Goal: Transaction & Acquisition: Purchase product/service

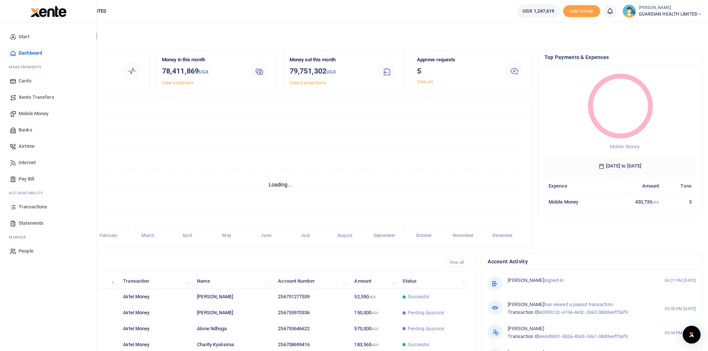
click at [33, 114] on span "Mobile Money" at bounding box center [34, 113] width 30 height 7
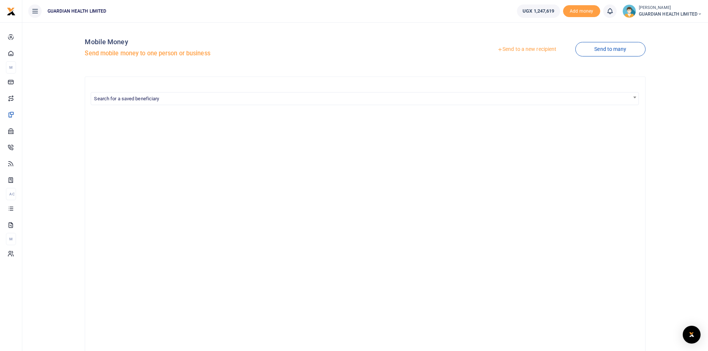
click at [527, 52] on link "Send to a new recipient" at bounding box center [526, 49] width 97 height 13
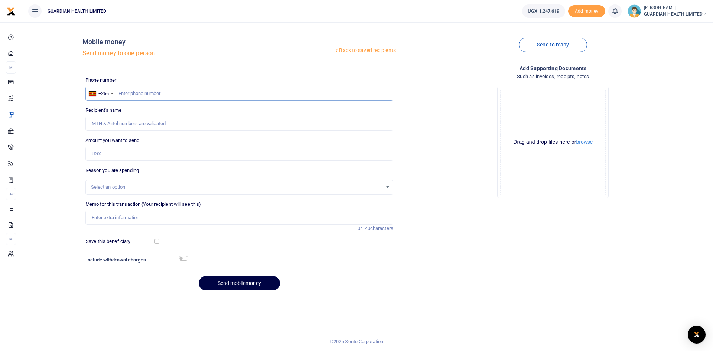
click at [140, 94] on input "text" at bounding box center [239, 94] width 308 height 14
type input "703115210"
click at [118, 157] on input "Amount you want to send" at bounding box center [239, 154] width 308 height 14
type input "100,000"
click at [129, 188] on div "Select an option" at bounding box center [237, 187] width 292 height 7
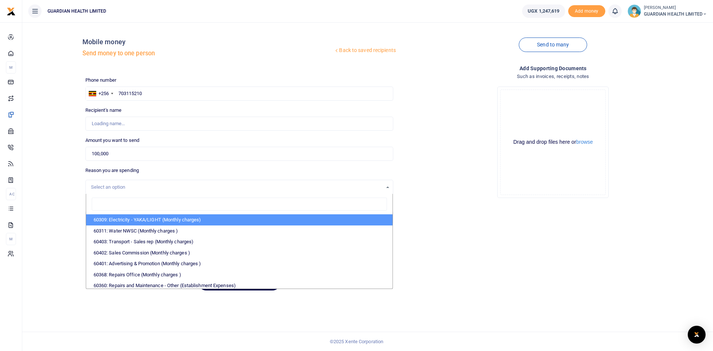
type input "Prossy Nalunkuma"
click at [129, 188] on div "Select an option" at bounding box center [237, 187] width 292 height 7
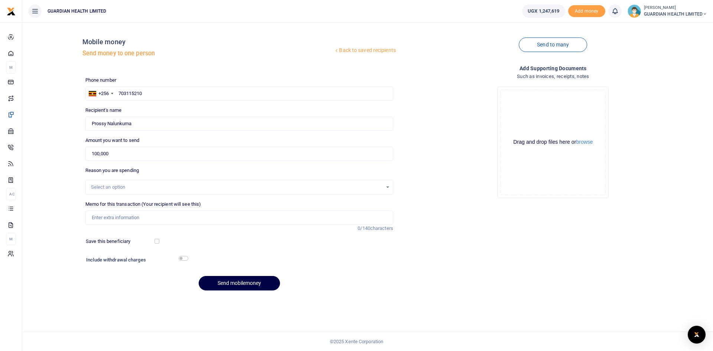
click at [129, 188] on div "Select an option" at bounding box center [237, 187] width 292 height 7
type input "t"
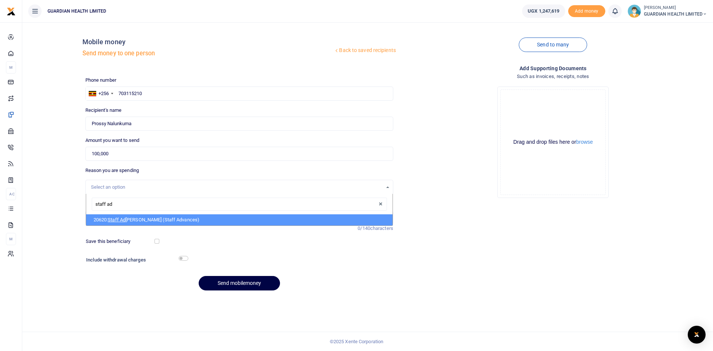
type input "staff adv"
click at [130, 222] on li "20620: Staff Adv ances (Staff Advances)" at bounding box center [239, 219] width 307 height 11
select select "5401"
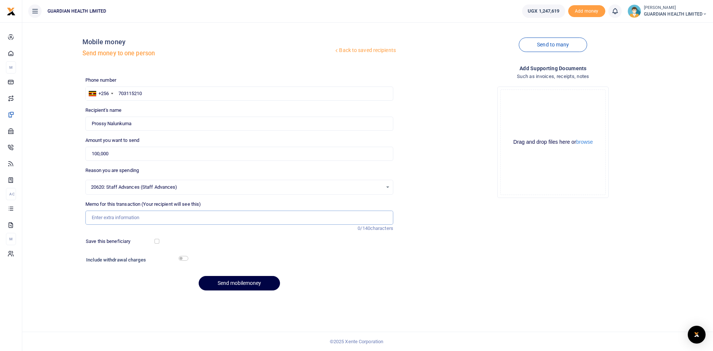
click at [120, 218] on input "Memo for this transaction (Your recipient will see this)" at bounding box center [239, 218] width 308 height 14
drag, startPoint x: 133, startPoint y: 217, endPoint x: 168, endPoint y: 215, distance: 34.6
click at [168, 215] on input "Salary advance for Kule Moses" at bounding box center [239, 218] width 308 height 14
drag, startPoint x: 146, startPoint y: 216, endPoint x: 208, endPoint y: 216, distance: 61.7
click at [208, 216] on input "Salary advance for Vivian Namenya" at bounding box center [239, 218] width 308 height 14
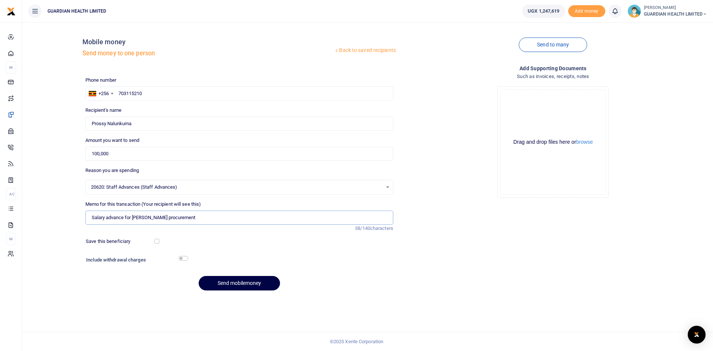
type input "Salary advance for Vivian procurement"
click at [158, 240] on input "checkbox" at bounding box center [157, 241] width 5 height 5
checkbox input "true"
click at [183, 259] on input "checkbox" at bounding box center [184, 258] width 10 height 5
checkbox input "true"
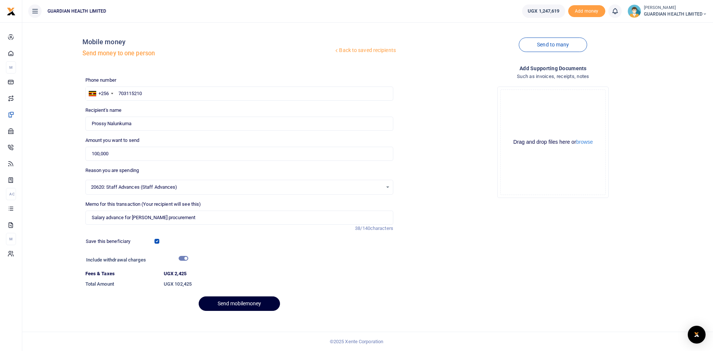
click at [235, 304] on button "Send mobilemoney" at bounding box center [239, 304] width 81 height 14
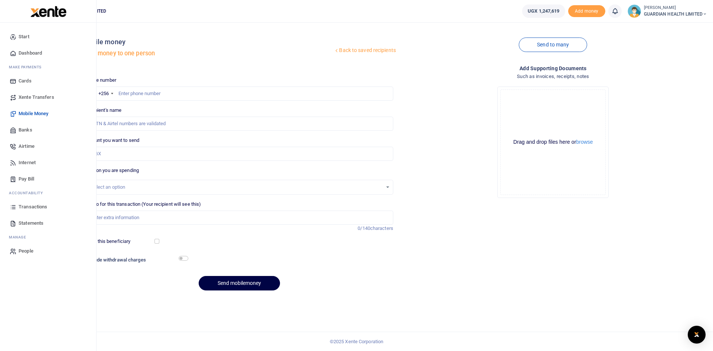
click at [33, 52] on span "Dashboard" at bounding box center [30, 52] width 23 height 7
click at [32, 52] on span "Dashboard" at bounding box center [30, 52] width 23 height 7
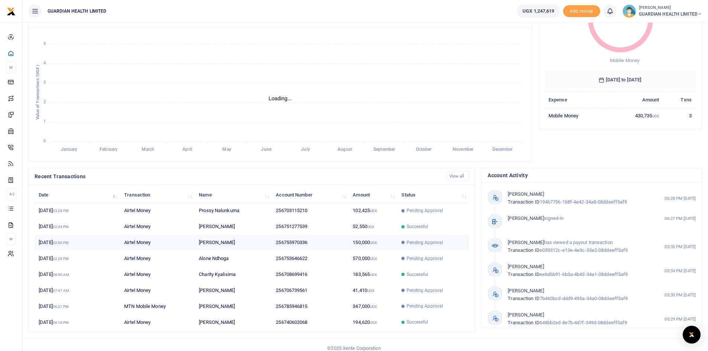
scroll to position [93, 0]
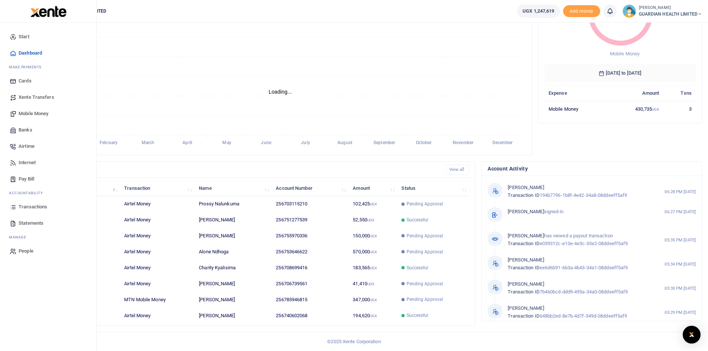
click at [33, 207] on span "Transactions" at bounding box center [33, 206] width 29 height 7
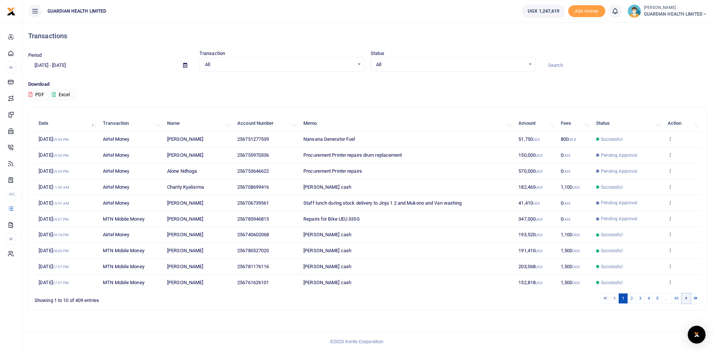
click at [687, 298] on icon at bounding box center [687, 298] width 2 height 4
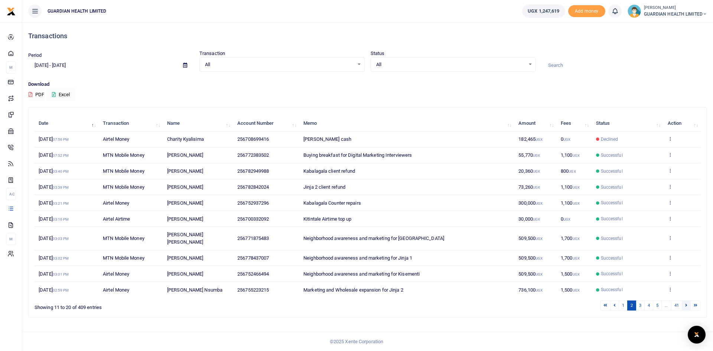
click at [688, 301] on link at bounding box center [686, 306] width 9 height 10
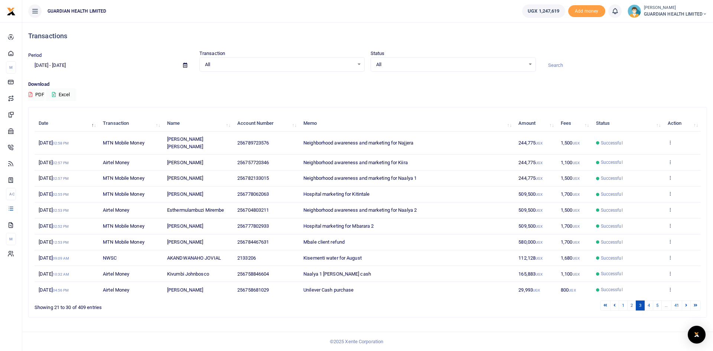
click at [688, 301] on link at bounding box center [686, 306] width 9 height 10
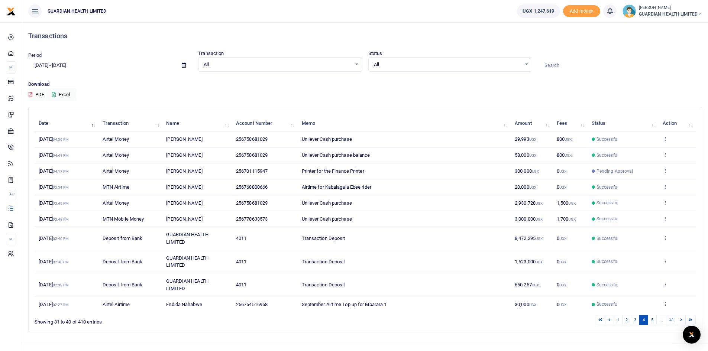
click at [688, 301] on td "View details Send again" at bounding box center [676, 305] width 37 height 16
click at [683, 321] on link at bounding box center [681, 320] width 9 height 10
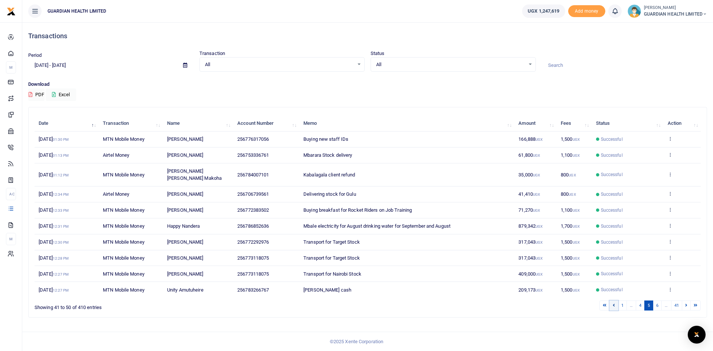
click at [613, 303] on icon at bounding box center [614, 305] width 2 height 4
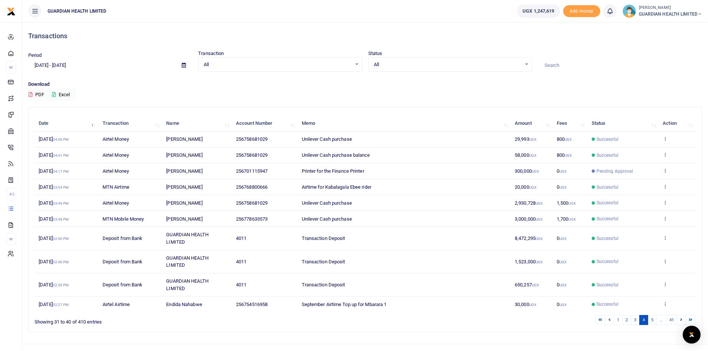
click at [664, 171] on icon at bounding box center [665, 170] width 5 height 5
click at [642, 186] on link "View details" at bounding box center [637, 183] width 59 height 10
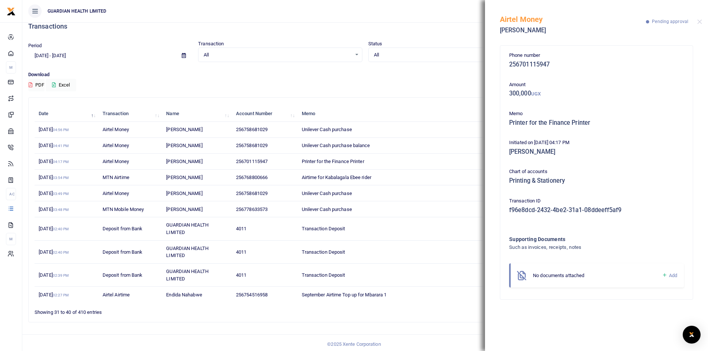
scroll to position [12, 0]
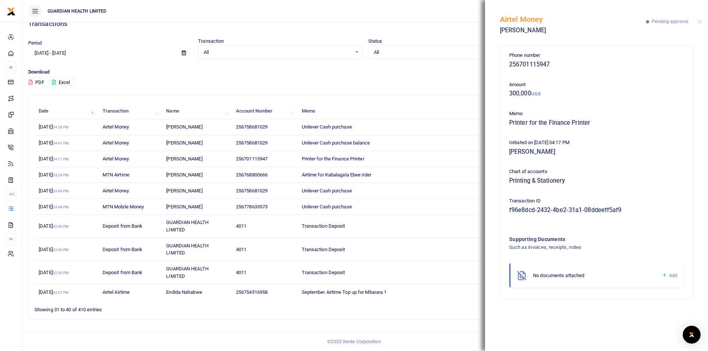
click at [571, 181] on h5 "Printing & Stationery" at bounding box center [596, 180] width 175 height 7
click at [573, 203] on p "Transaction ID" at bounding box center [596, 201] width 175 height 8
drag, startPoint x: 528, startPoint y: 122, endPoint x: 507, endPoint y: 123, distance: 20.5
click at [507, 123] on div "Memo Printer for the Finance Printer" at bounding box center [596, 120] width 181 height 20
click at [467, 202] on td "Unilever Cash purchase" at bounding box center [403, 207] width 213 height 16
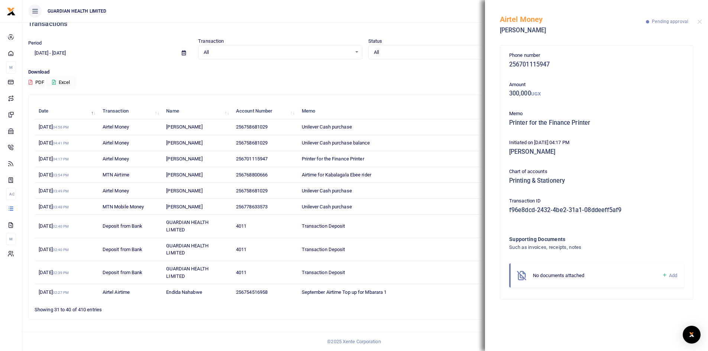
click at [702, 26] on div "Airtel Money Abdul Ssembuule Pending approval" at bounding box center [596, 20] width 223 height 41
click at [700, 20] on button "Close" at bounding box center [699, 21] width 5 height 5
